Goal: Book appointment/travel/reservation

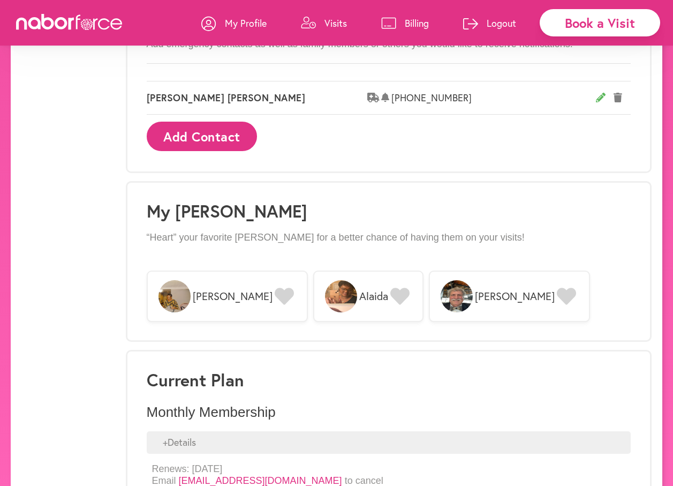
scroll to position [675, 0]
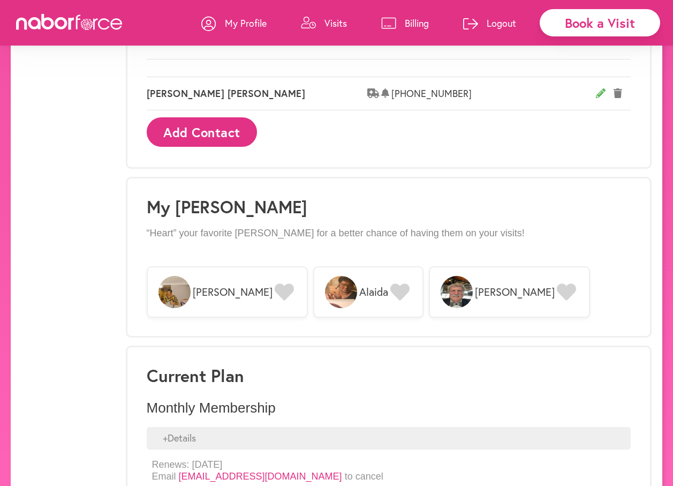
click at [275, 289] on icon at bounding box center [284, 291] width 19 height 17
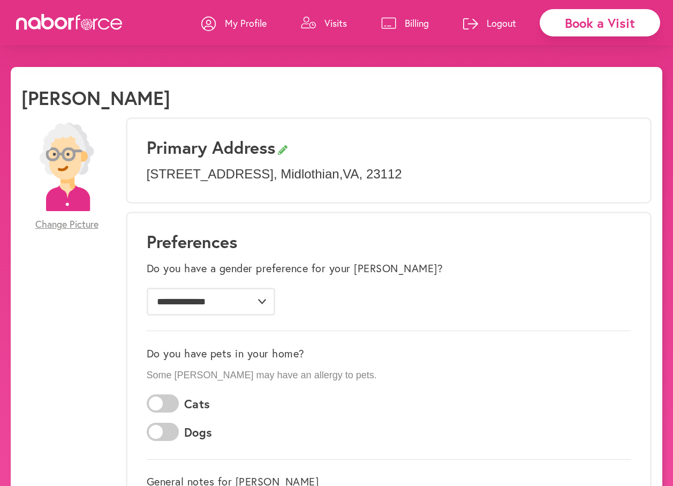
scroll to position [0, 0]
click at [323, 23] on link "Visits" at bounding box center [324, 23] width 46 height 32
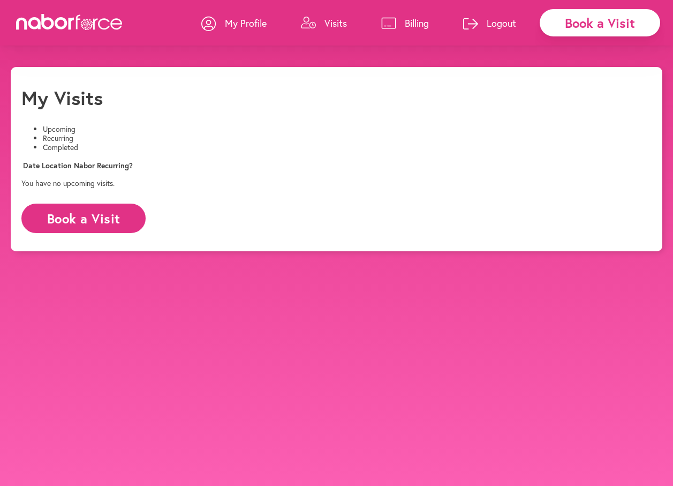
click at [80, 233] on button "Book a Visit" at bounding box center [83, 218] width 124 height 29
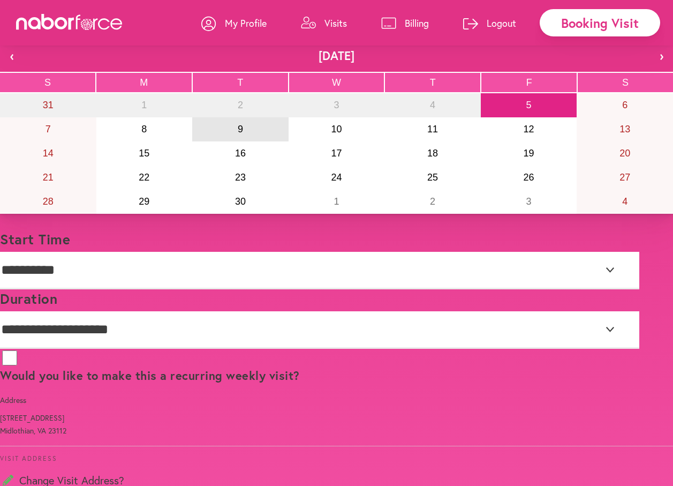
click at [238, 134] on abbr "9" at bounding box center [240, 129] width 5 height 11
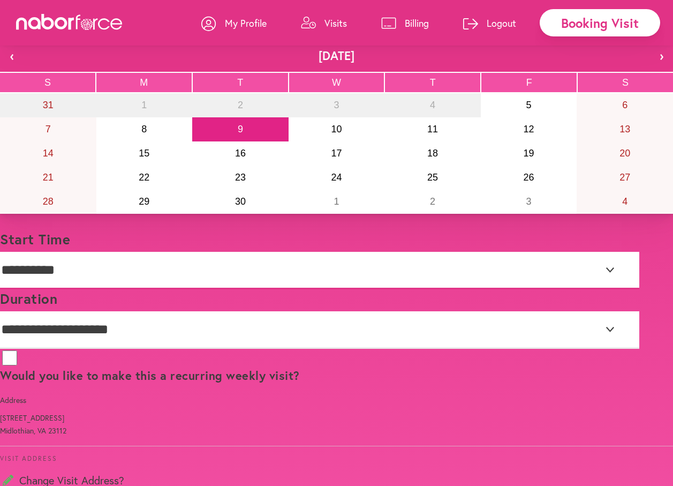
select select "********"
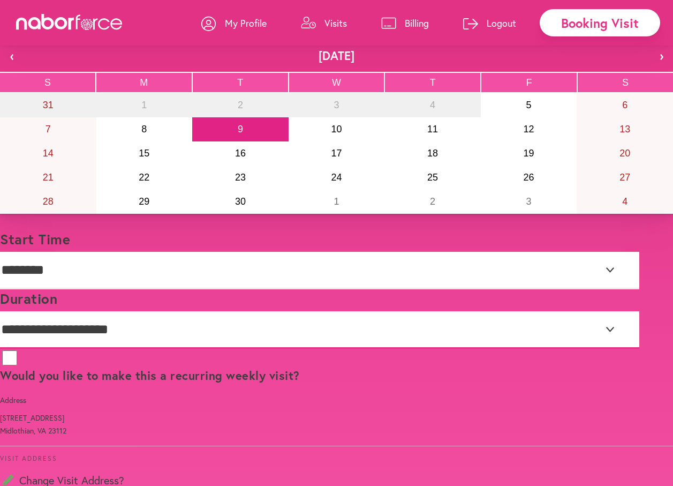
select select "***"
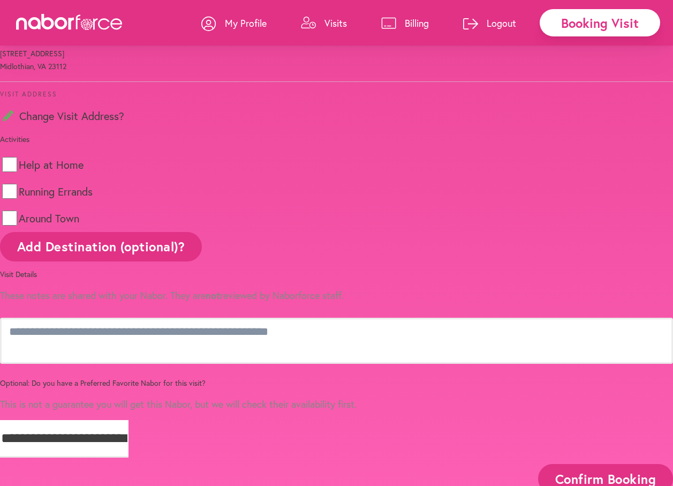
scroll to position [381, 0]
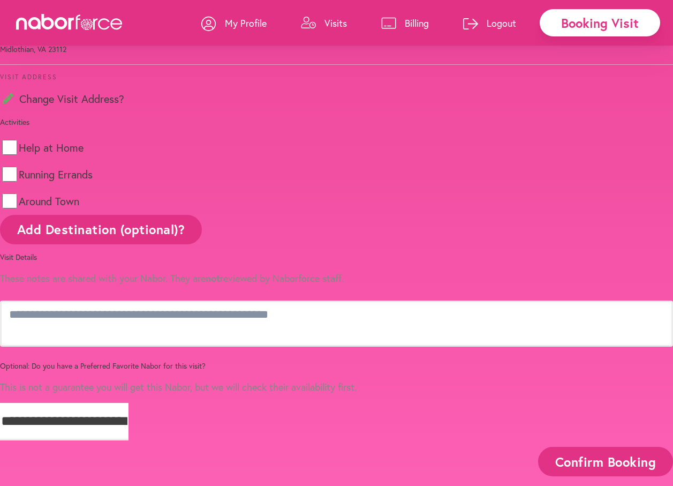
click at [202, 244] on button "Add Destination (optional)?" at bounding box center [101, 229] width 202 height 29
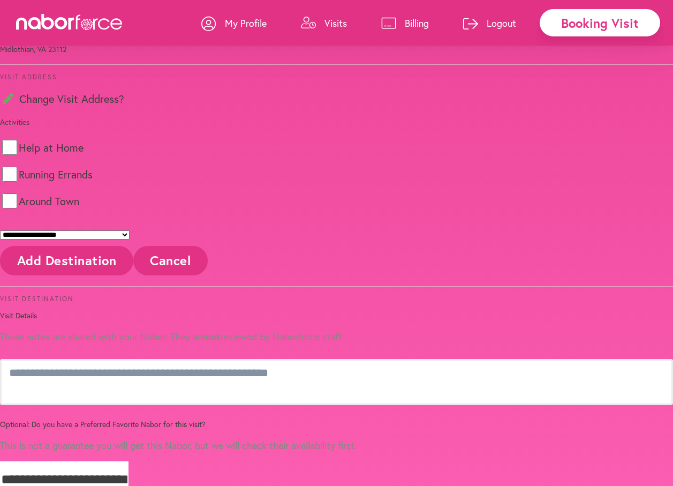
click at [133, 275] on button "Add Destination" at bounding box center [66, 260] width 133 height 29
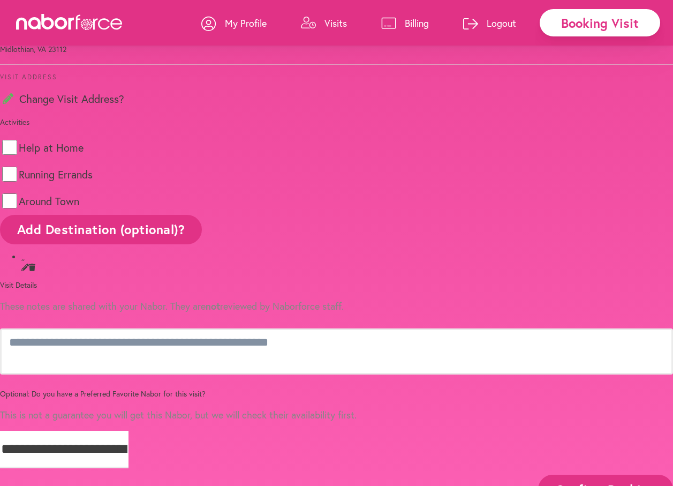
click at [263, 272] on li ", ," at bounding box center [347, 262] width 652 height 20
click at [202, 244] on button "Add Destination (optional)?" at bounding box center [101, 229] width 202 height 29
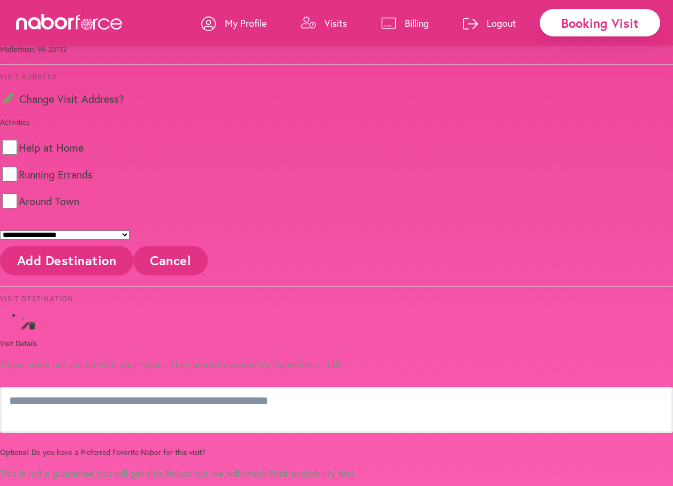
select select "*"
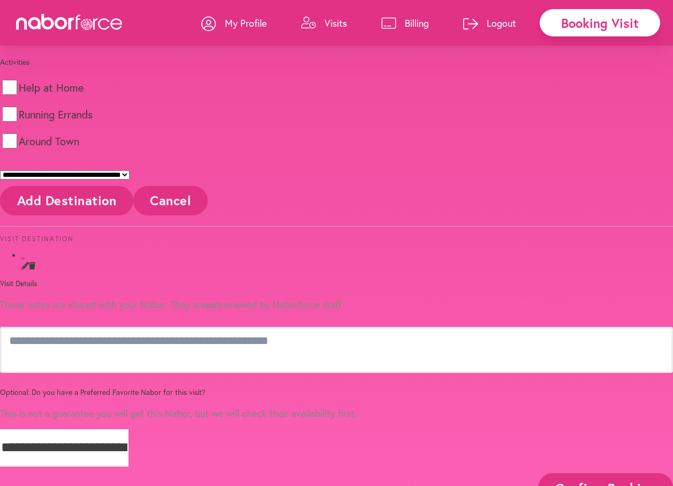
scroll to position [493, 0]
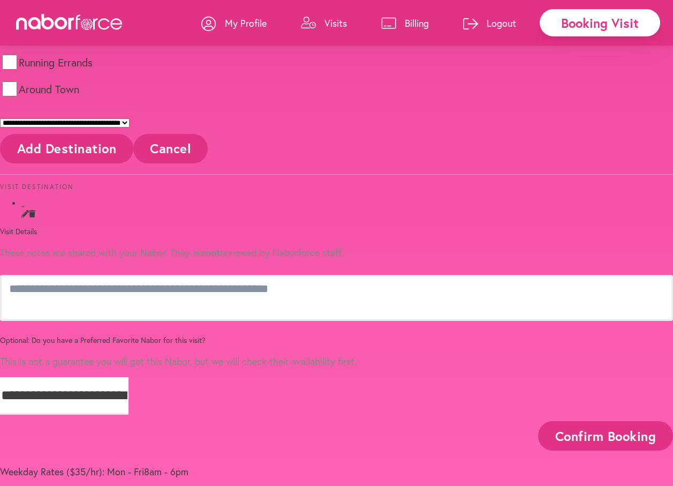
click at [133, 163] on button "Add Destination" at bounding box center [66, 148] width 133 height 29
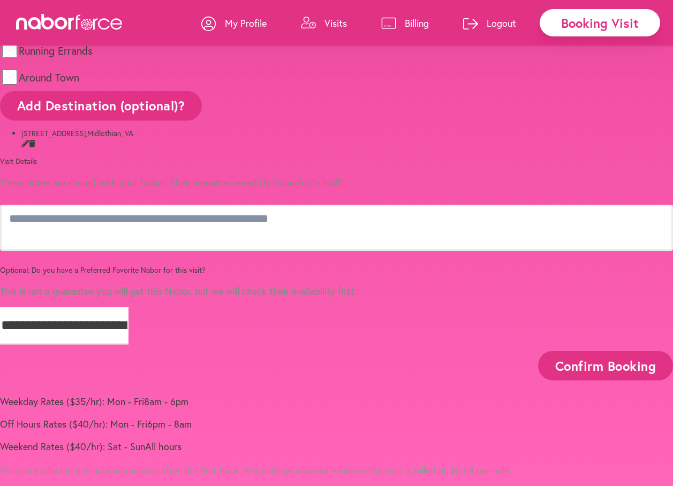
scroll to position [637, 0]
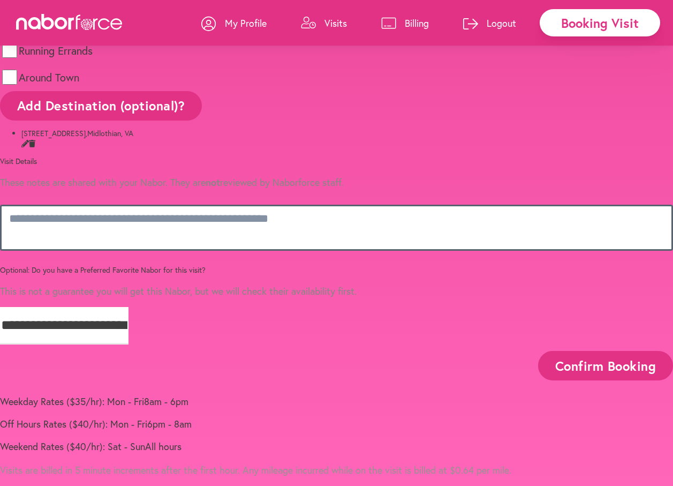
click at [239, 228] on textarea at bounding box center [336, 228] width 673 height 46
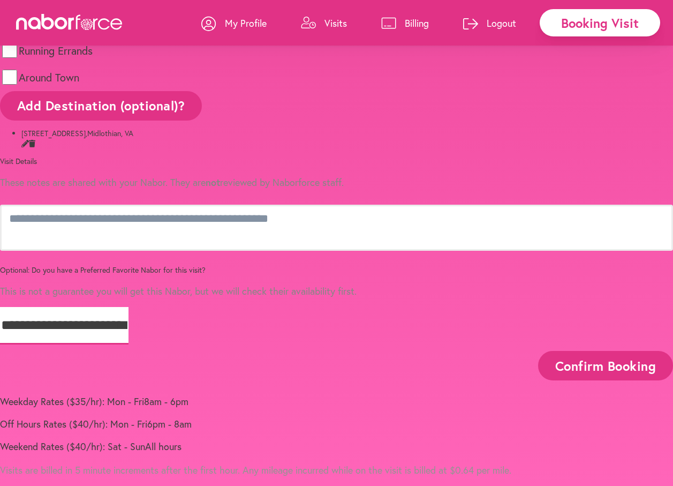
select select "**********"
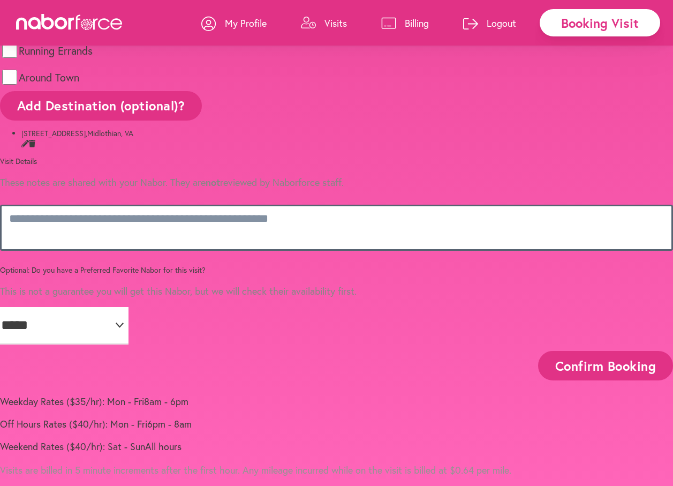
click at [200, 235] on textarea at bounding box center [336, 228] width 673 height 46
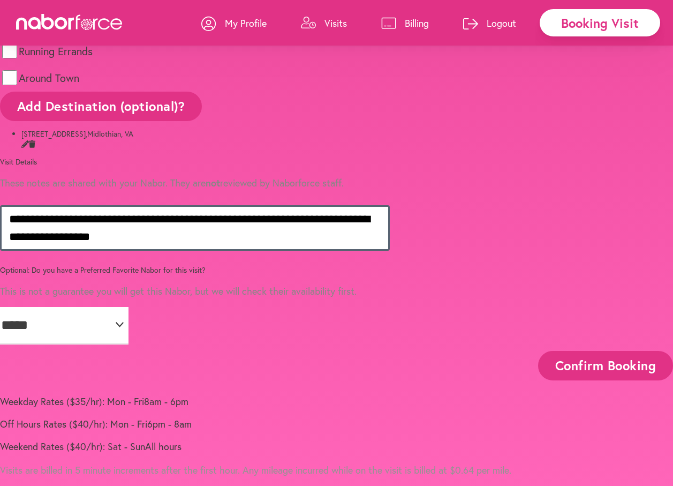
scroll to position [695, 0]
type textarea "**********"
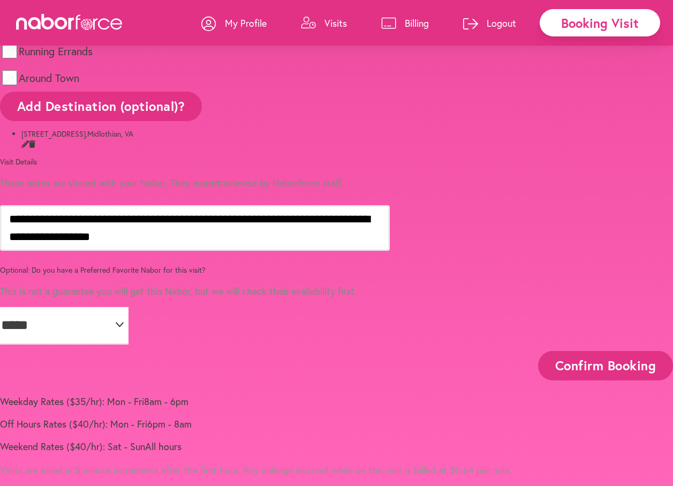
click at [538, 351] on button "Confirm Booking" at bounding box center [605, 365] width 135 height 29
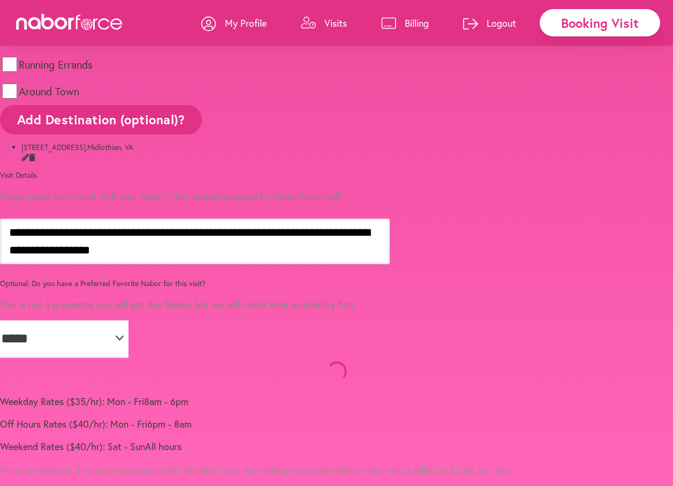
scroll to position [682, 0]
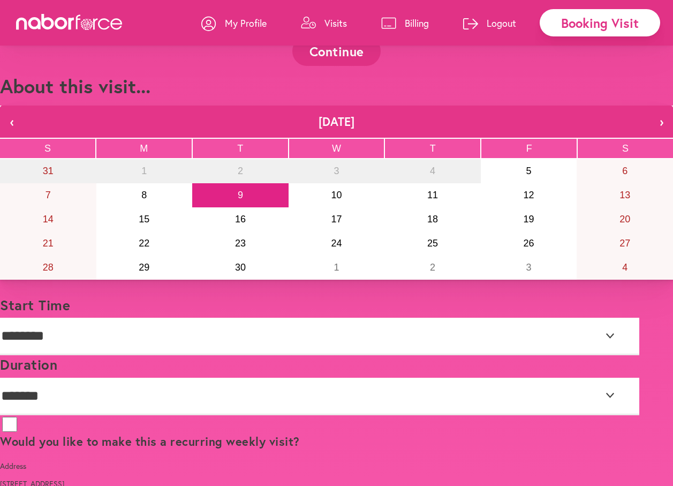
click at [352, 66] on button "Continue" at bounding box center [336, 50] width 88 height 29
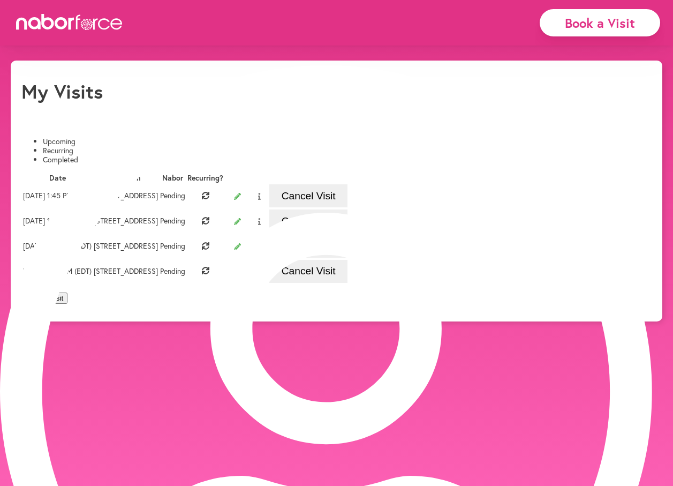
click at [167, 146] on li "Recurring" at bounding box center [347, 150] width 609 height 9
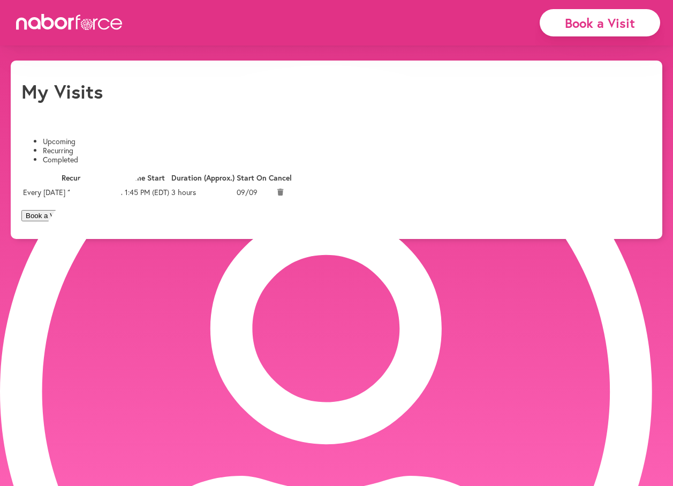
click at [56, 137] on li "Upcoming" at bounding box center [347, 141] width 609 height 9
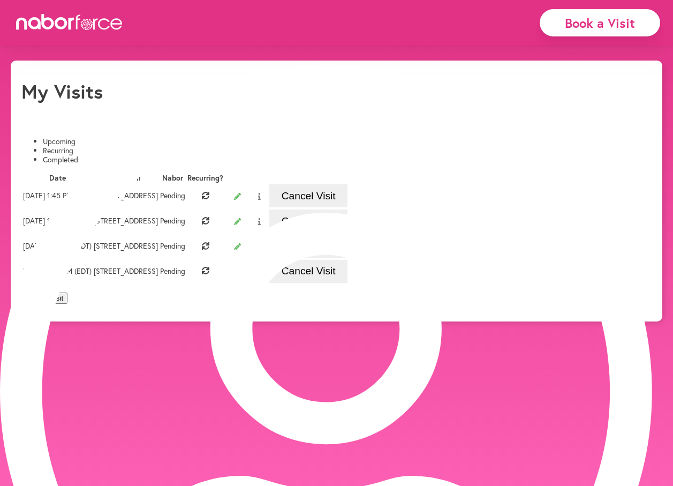
click at [67, 304] on button "Book a Visit" at bounding box center [44, 297] width 46 height 11
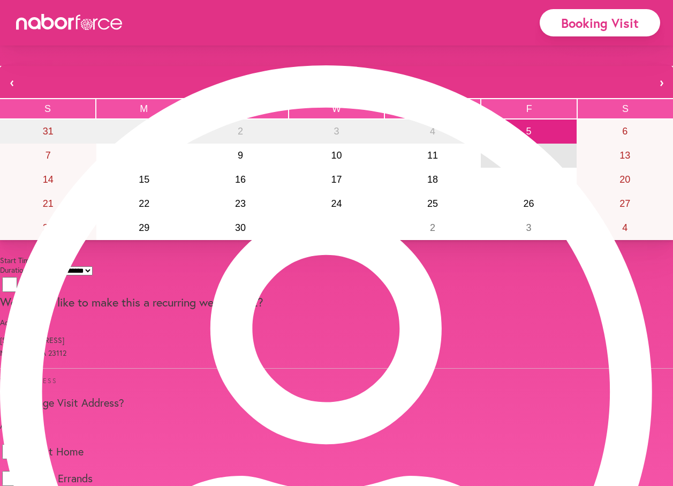
click at [524, 161] on abbr "12" at bounding box center [529, 155] width 11 height 11
select select "********"
select select "***"
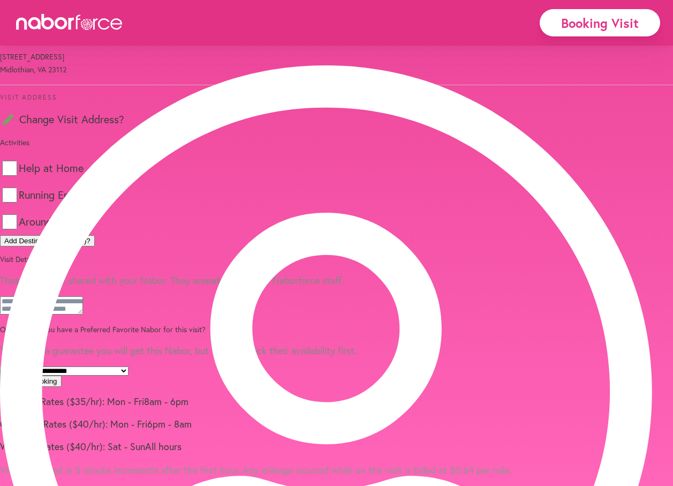
scroll to position [486, 0]
click at [95, 235] on button "Add Destination (optional)?" at bounding box center [47, 240] width 95 height 11
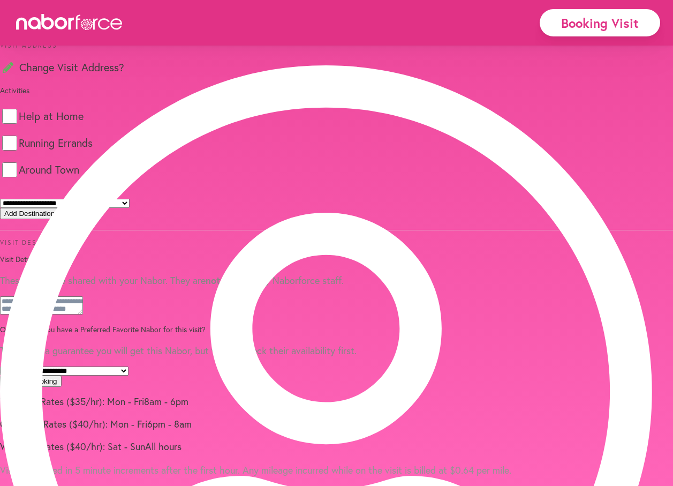
click at [59, 219] on button "Add Destination" at bounding box center [29, 213] width 59 height 11
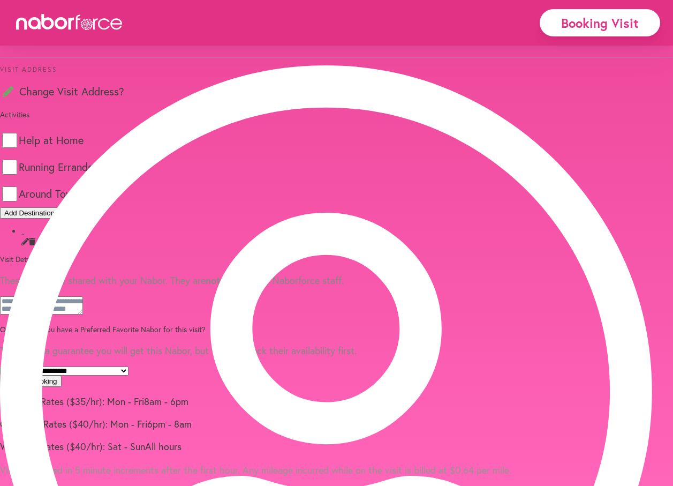
click at [95, 207] on button "Add Destination (optional)?" at bounding box center [47, 212] width 95 height 11
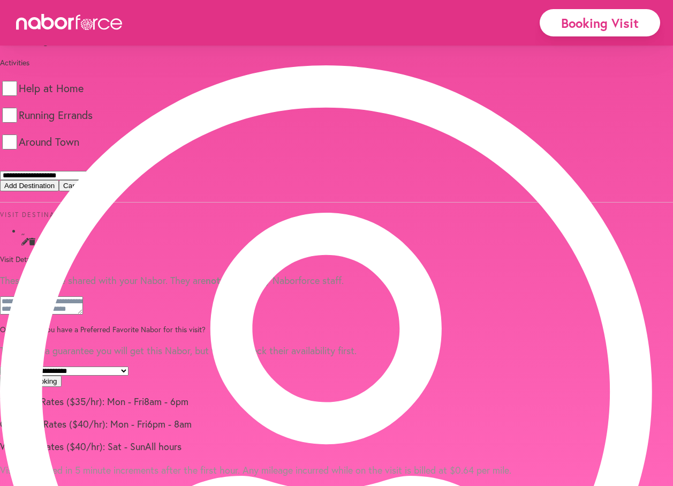
select select "*"
click at [59, 191] on button "Add Destination" at bounding box center [29, 185] width 59 height 11
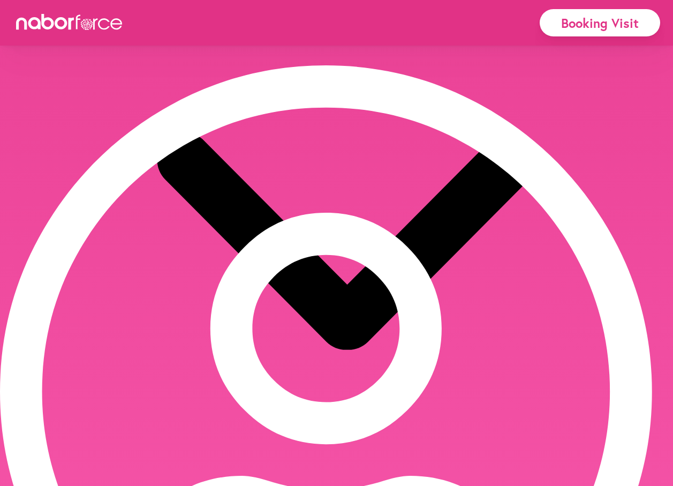
click at [35, 443] on span at bounding box center [32, 448] width 6 height 10
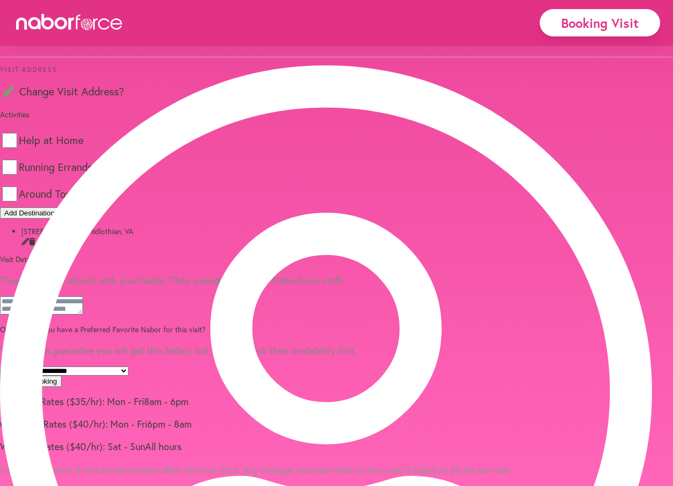
scroll to position [684, 0]
click at [83, 296] on textarea at bounding box center [41, 305] width 83 height 18
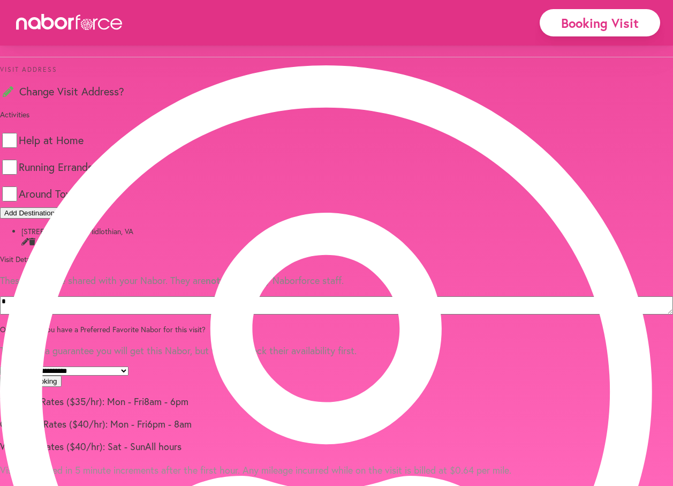
scroll to position [677, 0]
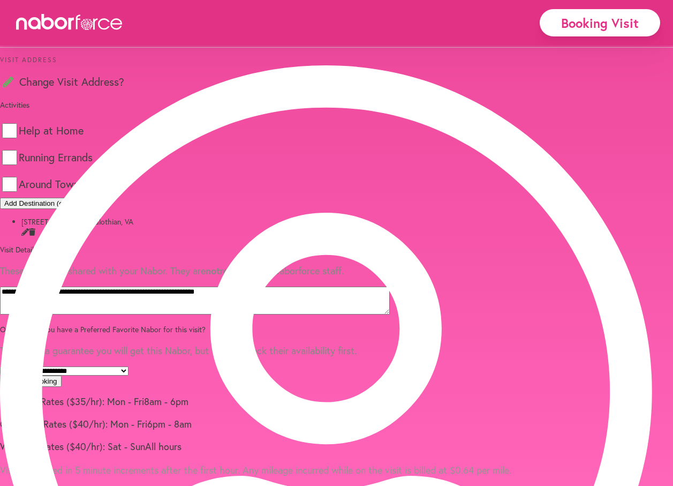
type textarea "**********"
select select "**********"
click at [62, 375] on button "Confirm Booking" at bounding box center [31, 380] width 62 height 11
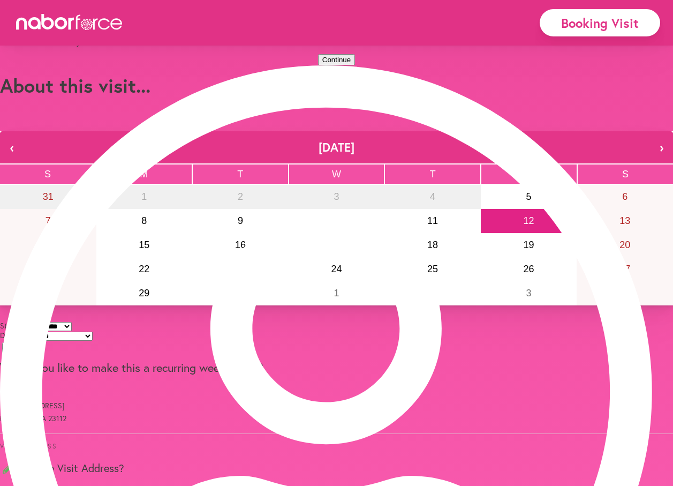
click at [348, 65] on button "Continue" at bounding box center [336, 59] width 37 height 11
